Goal: Check status: Check status

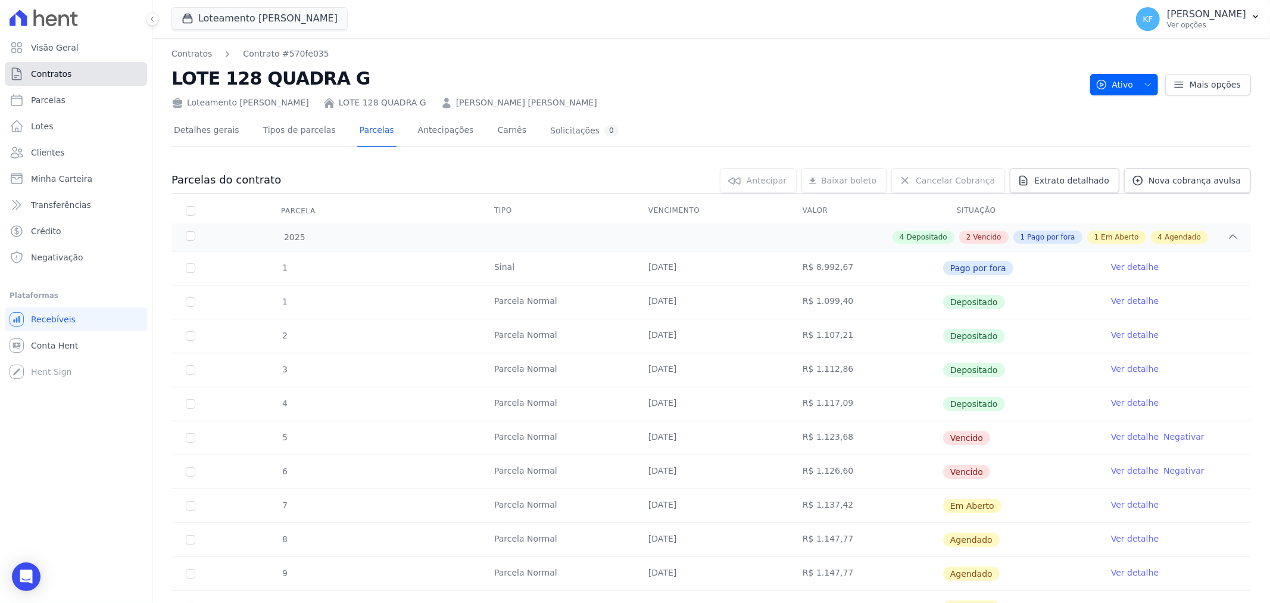
click at [54, 76] on span "Contratos" at bounding box center [51, 74] width 40 height 12
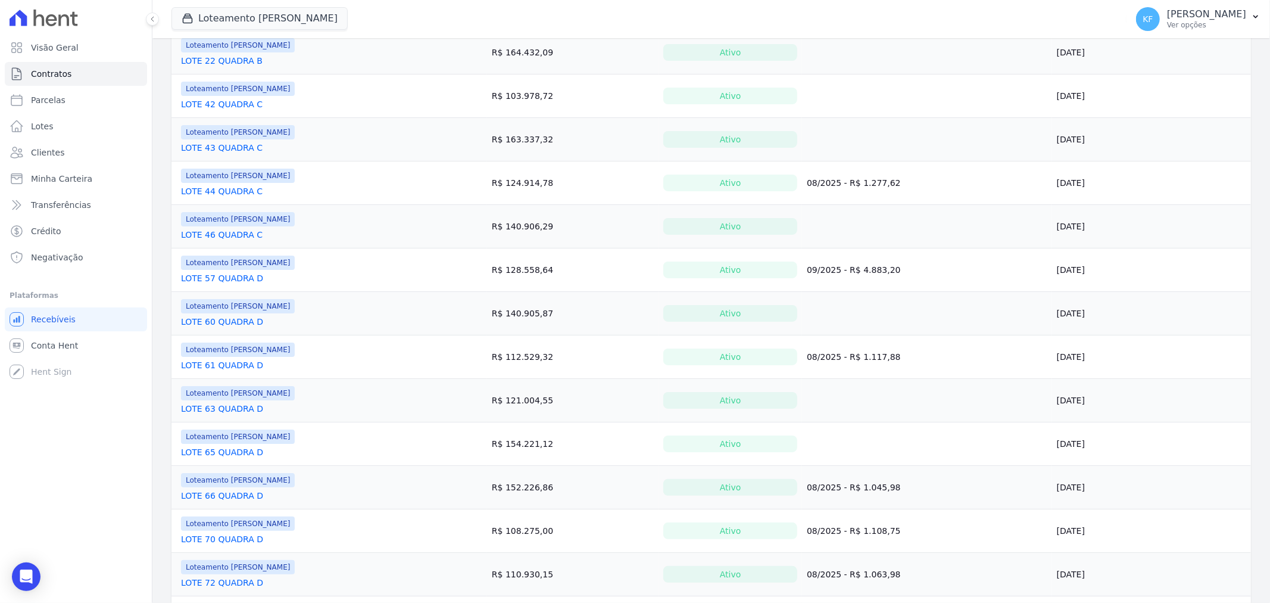
scroll to position [728, 0]
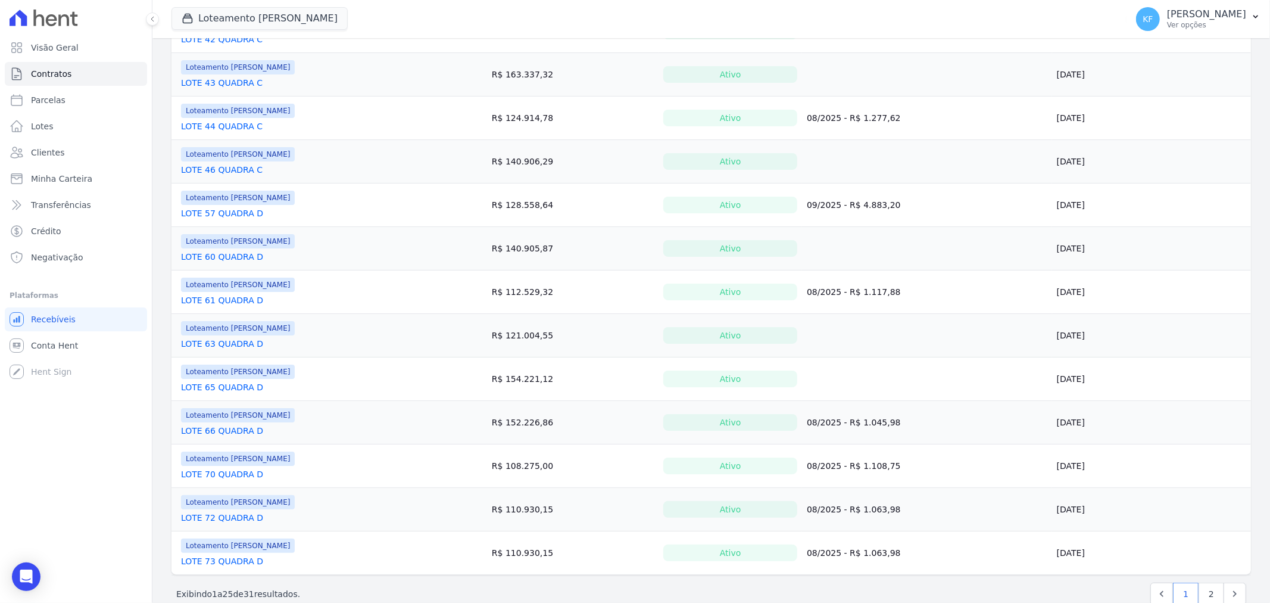
click at [223, 432] on link "LOTE 66 QUADRA D" at bounding box center [222, 431] width 82 height 12
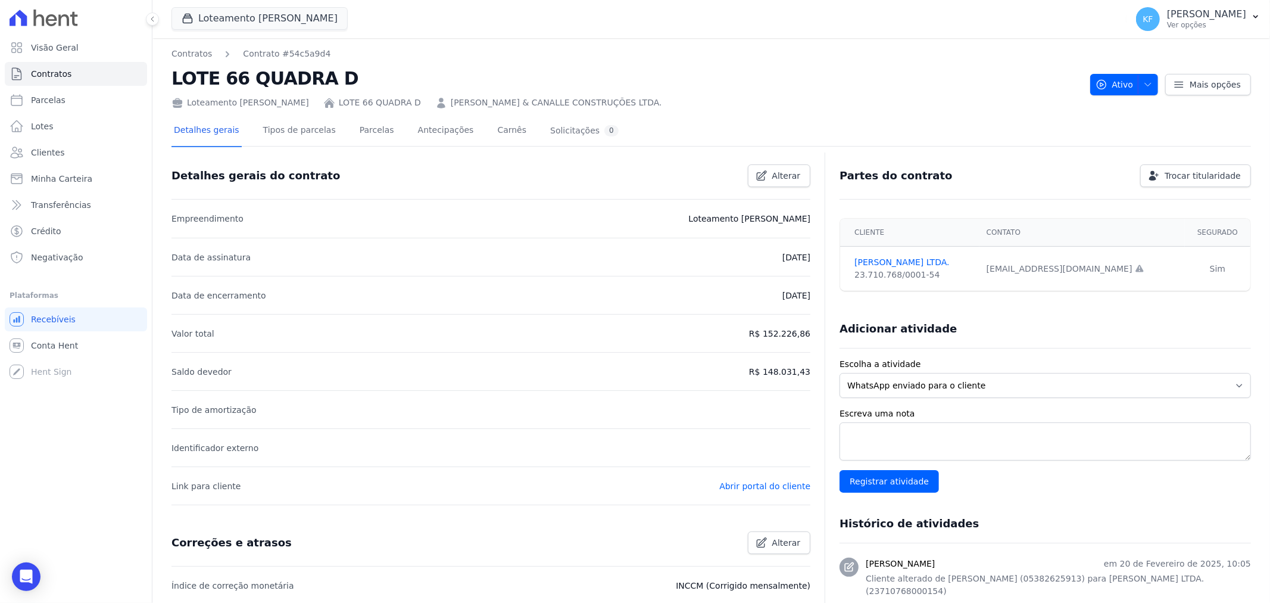
drag, startPoint x: 766, startPoint y: 370, endPoint x: 803, endPoint y: 370, distance: 36.9
click at [803, 370] on p "R$ 148.031,43" at bounding box center [779, 371] width 61 height 14
copy p "148.031,43"
click at [364, 135] on link "Parcelas" at bounding box center [376, 132] width 39 height 32
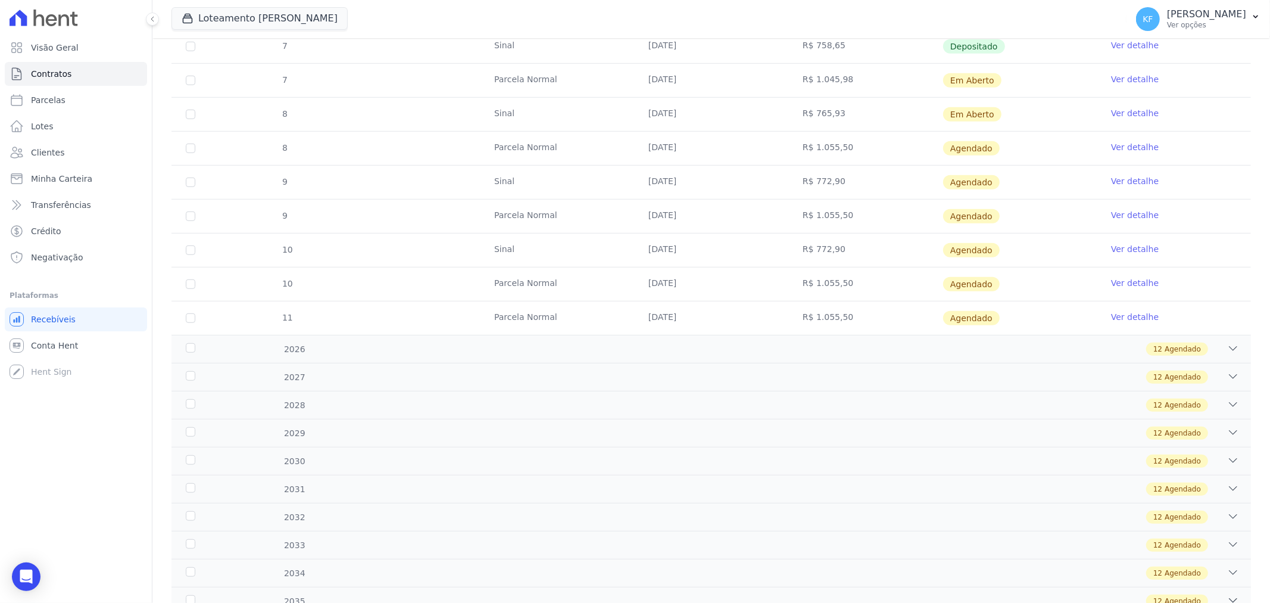
scroll to position [734, 0]
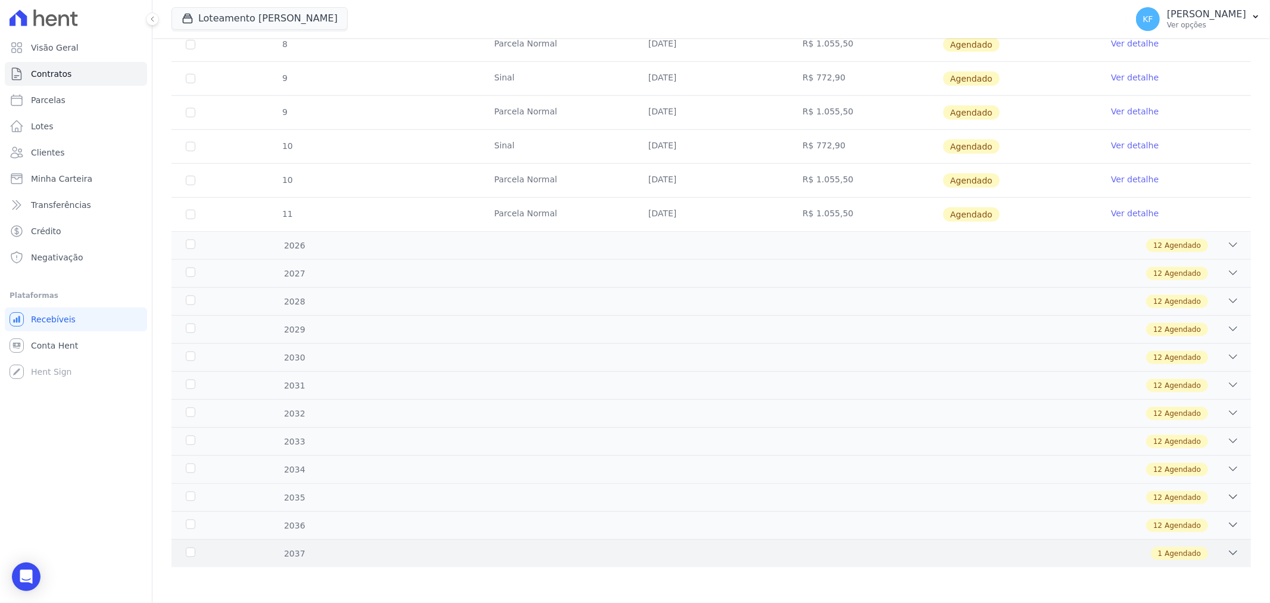
click at [431, 556] on div "1 Agendado" at bounding box center [765, 553] width 950 height 13
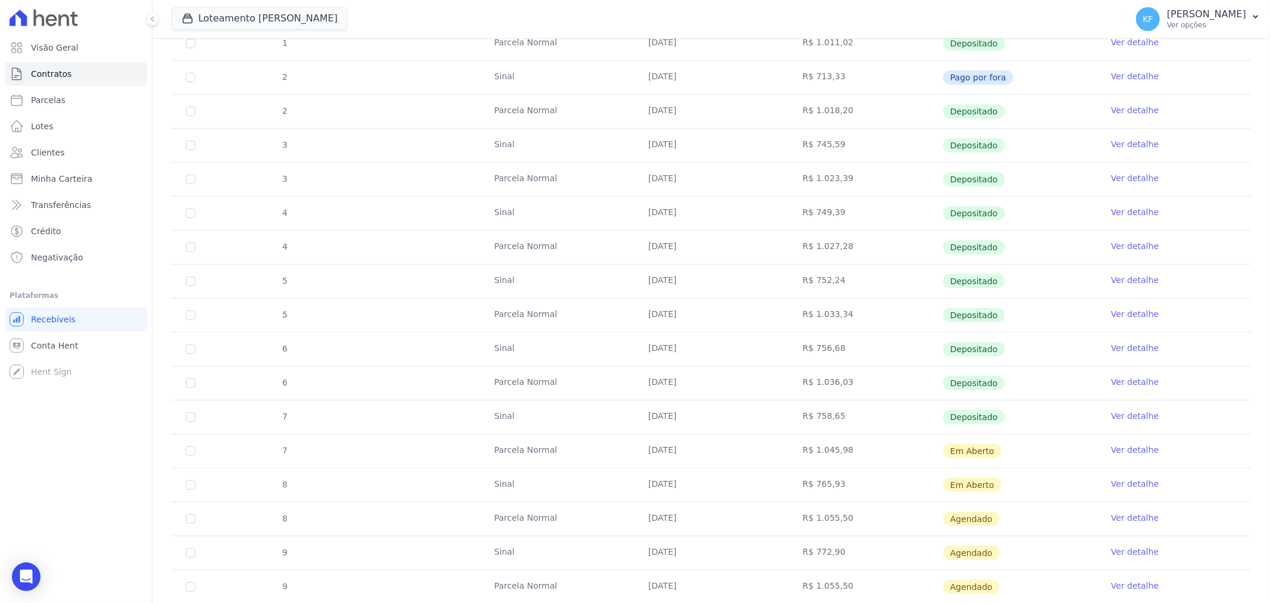
scroll to position [264, 0]
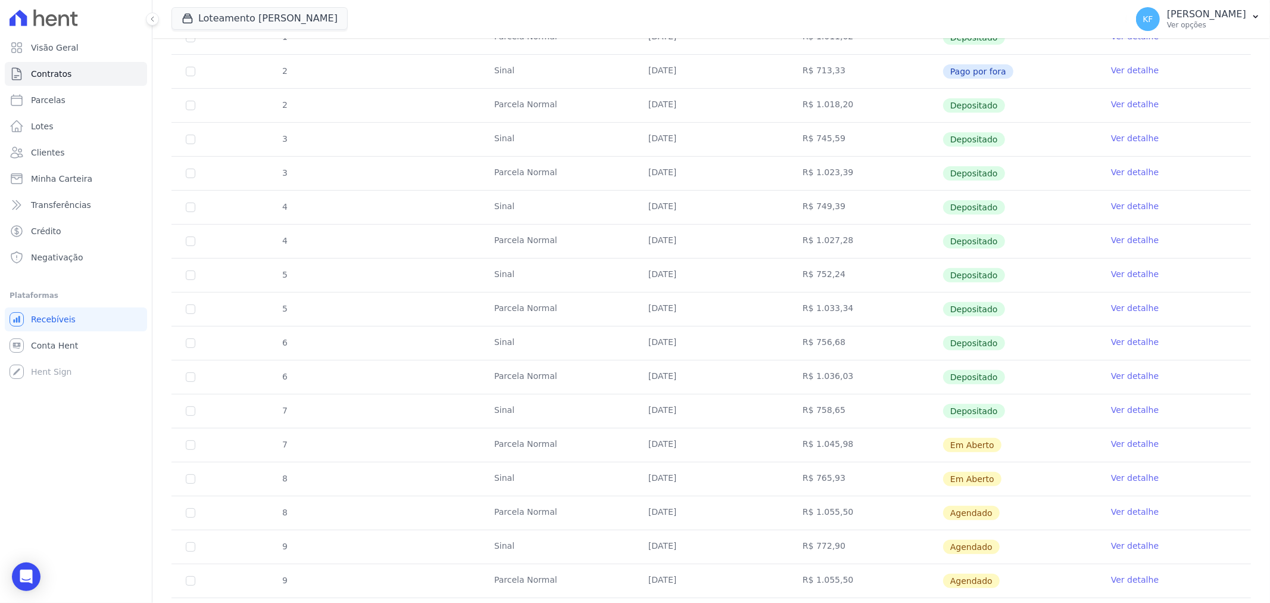
drag, startPoint x: 796, startPoint y: 447, endPoint x: 843, endPoint y: 442, distance: 47.2
click at [843, 442] on td "R$ 1.045,98" at bounding box center [865, 444] width 154 height 33
copy td "R$ 1.045,98"
drag, startPoint x: 795, startPoint y: 476, endPoint x: 837, endPoint y: 478, distance: 42.3
click at [837, 478] on td "R$ 765,93" at bounding box center [865, 478] width 154 height 33
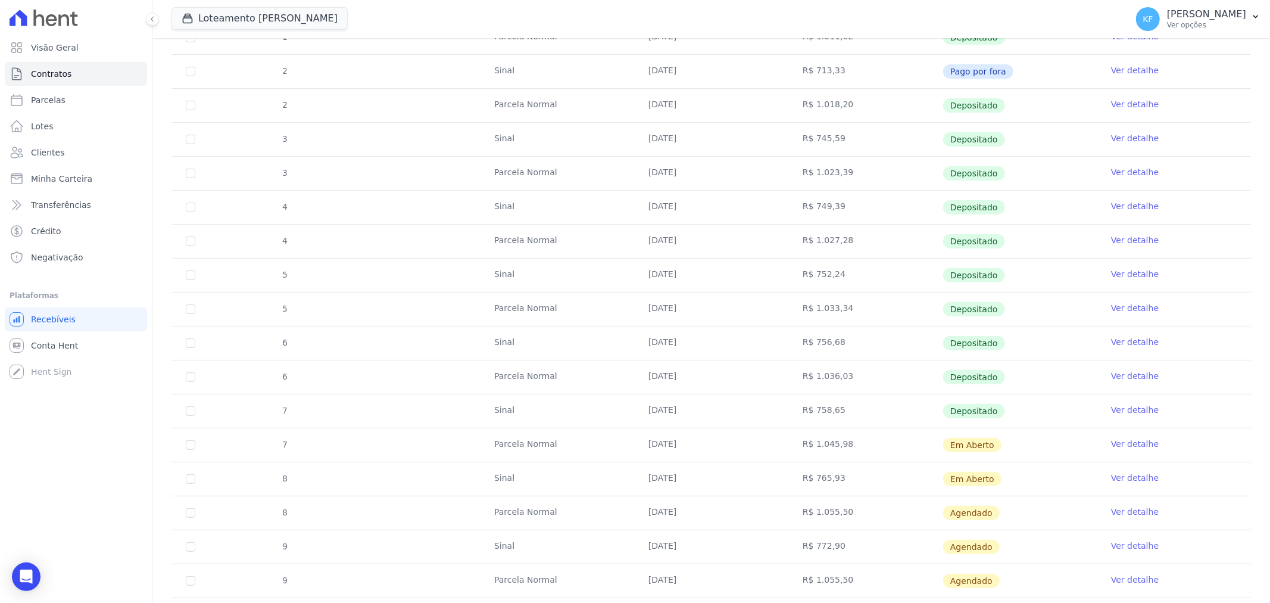
copy td "R$ 765,93"
drag, startPoint x: 796, startPoint y: 512, endPoint x: 841, endPoint y: 511, distance: 45.3
click at [841, 511] on td "R$ 1.055,50" at bounding box center [865, 512] width 154 height 33
copy td "R$ 1.055,50"
drag, startPoint x: 796, startPoint y: 544, endPoint x: 831, endPoint y: 548, distance: 35.4
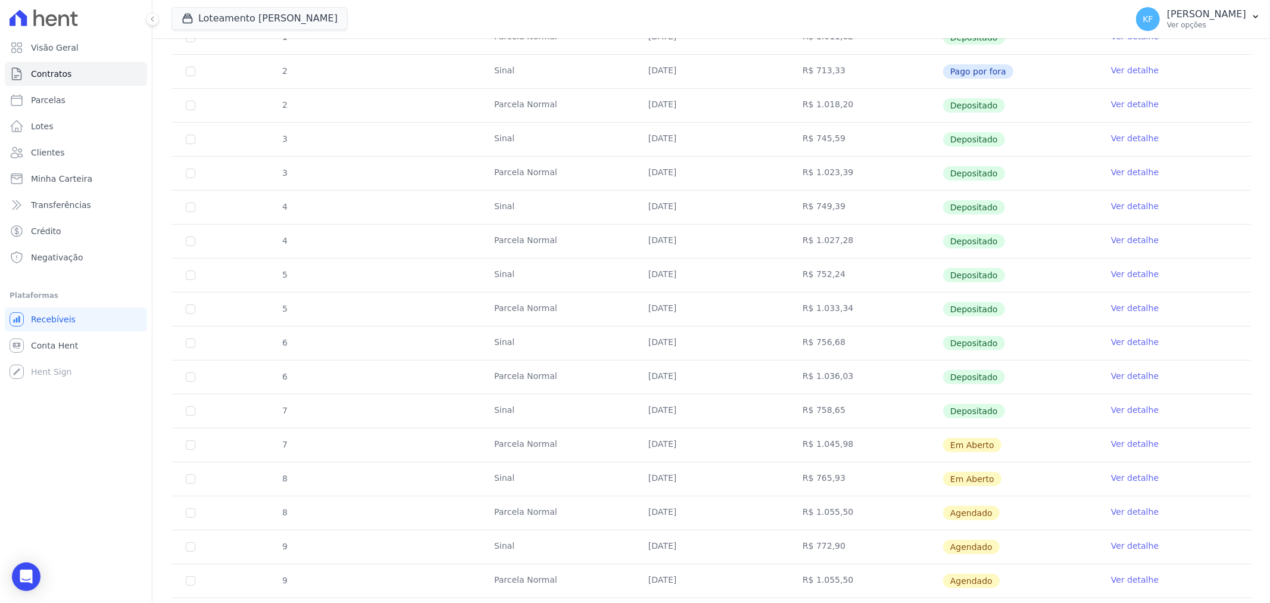
click at [831, 548] on td "R$ 772,90" at bounding box center [865, 546] width 154 height 33
copy td "R$ 772,90"
